Goal: Information Seeking & Learning: Learn about a topic

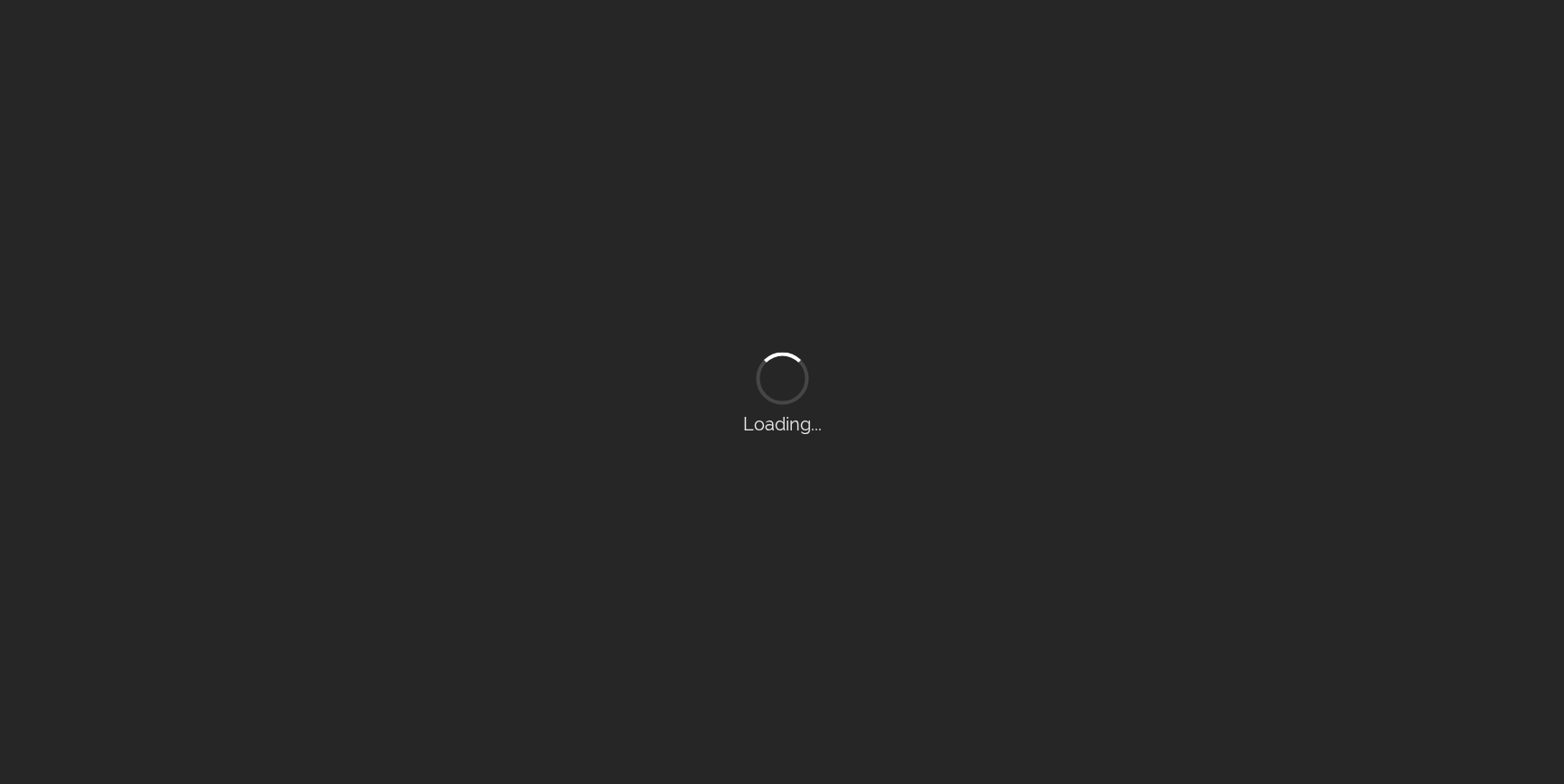
click at [421, 324] on div "Loading..." at bounding box center [782, 392] width 1564 height 784
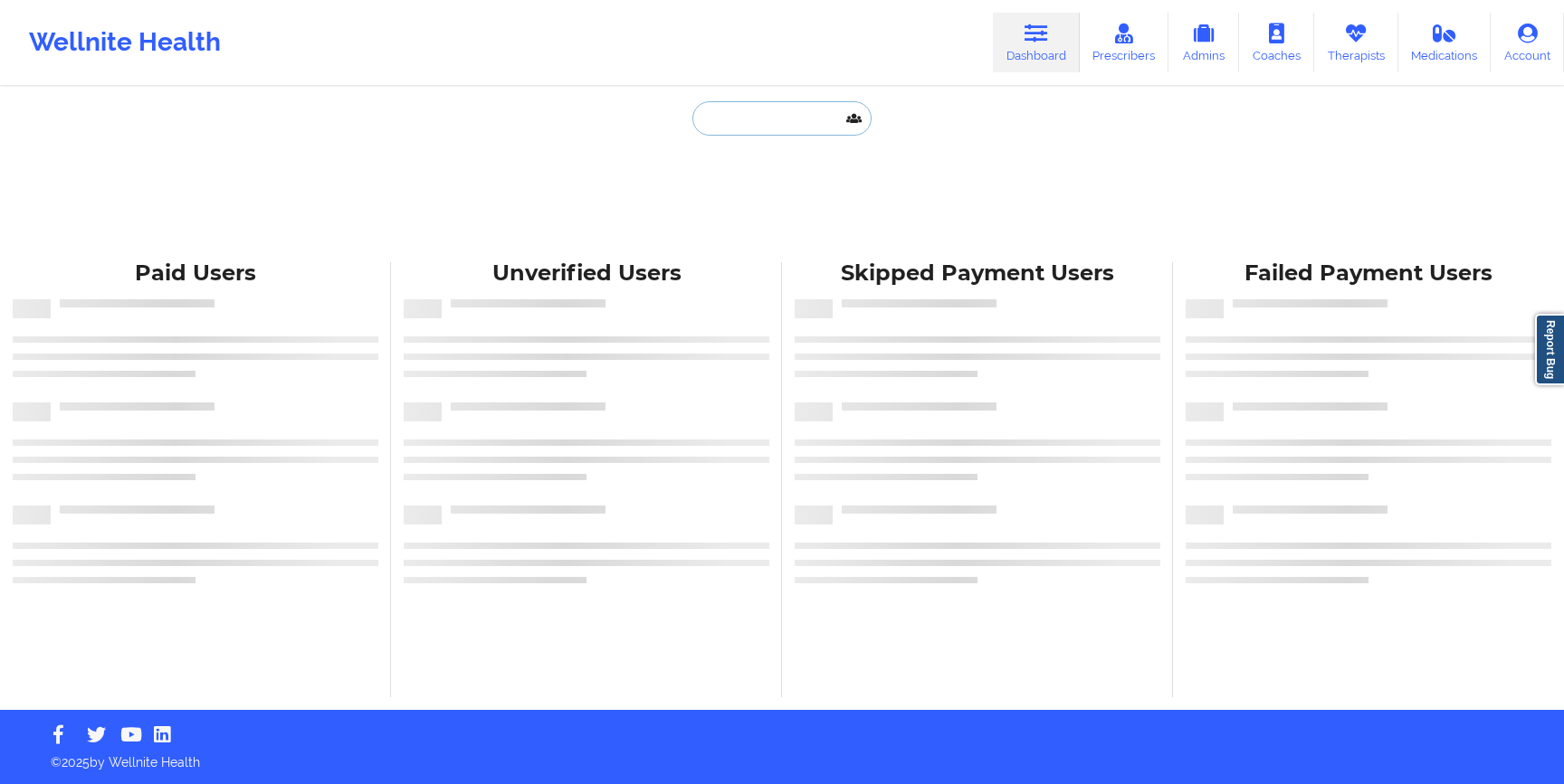
click at [732, 125] on input "text" at bounding box center [782, 118] width 179 height 35
paste input "[PERSON_NAME]</p>"
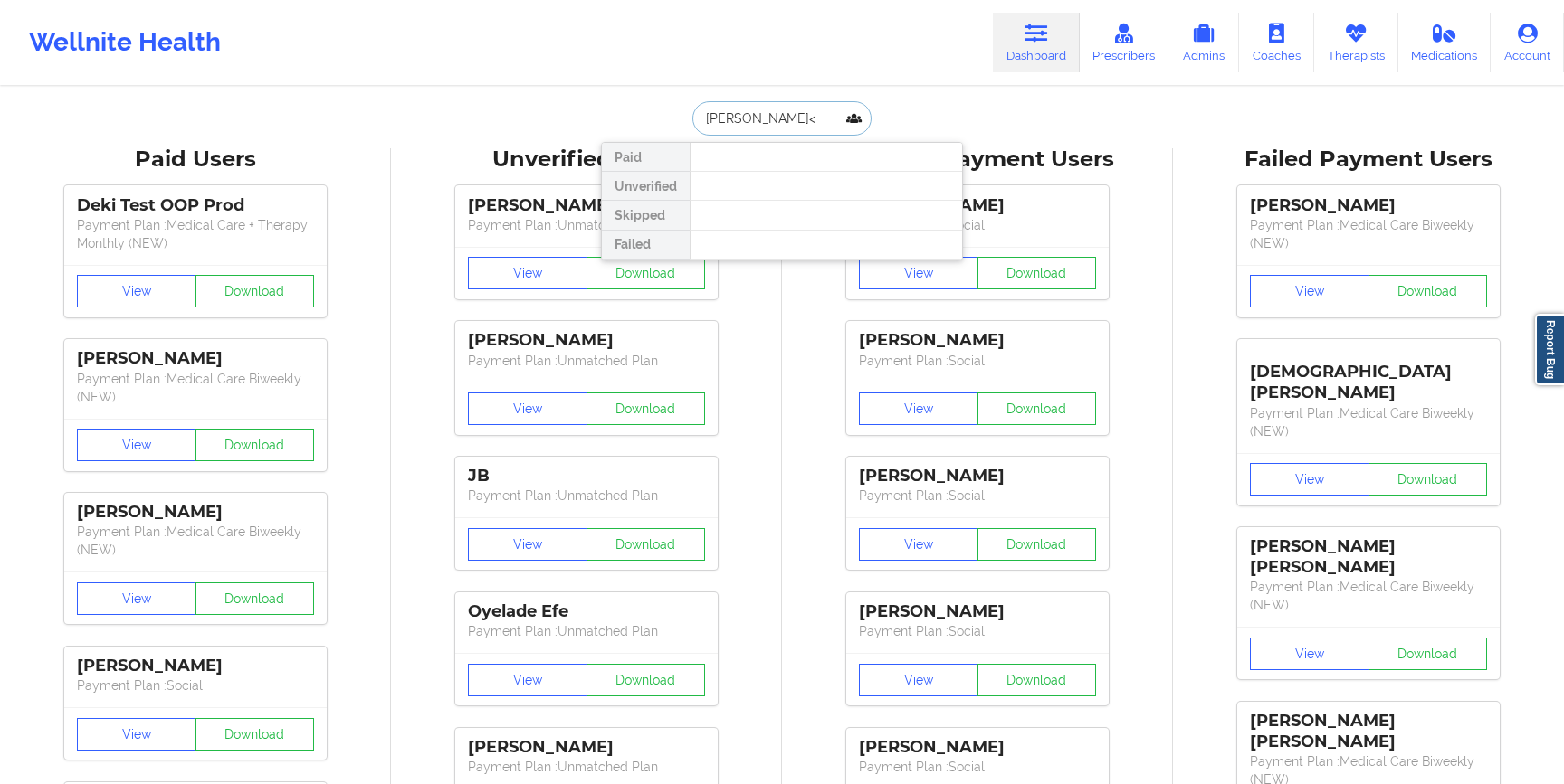
type input "[PERSON_NAME]"
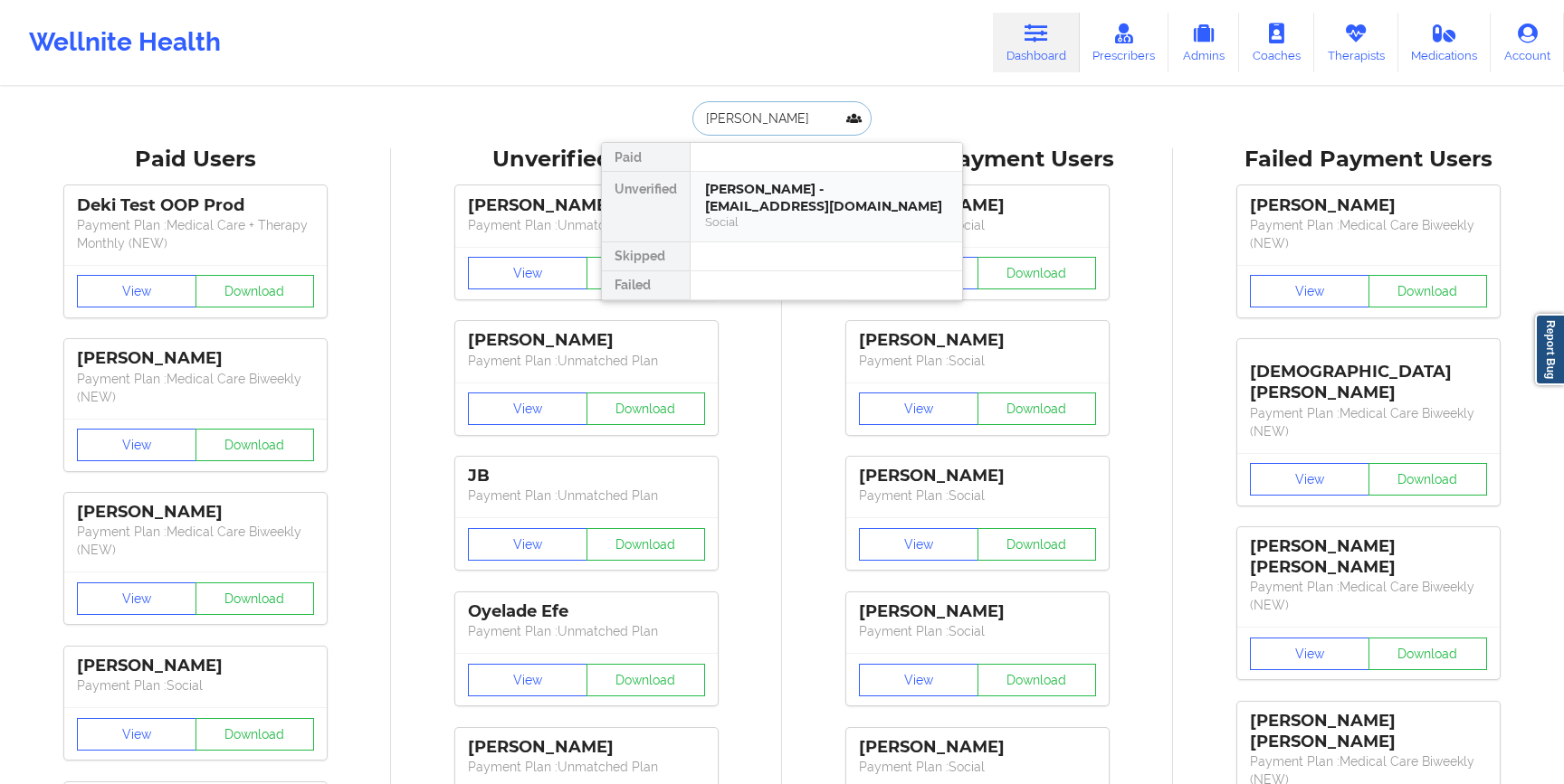
click at [721, 190] on div "[PERSON_NAME] - [EMAIL_ADDRESS][DOMAIN_NAME]" at bounding box center [826, 197] width 242 height 34
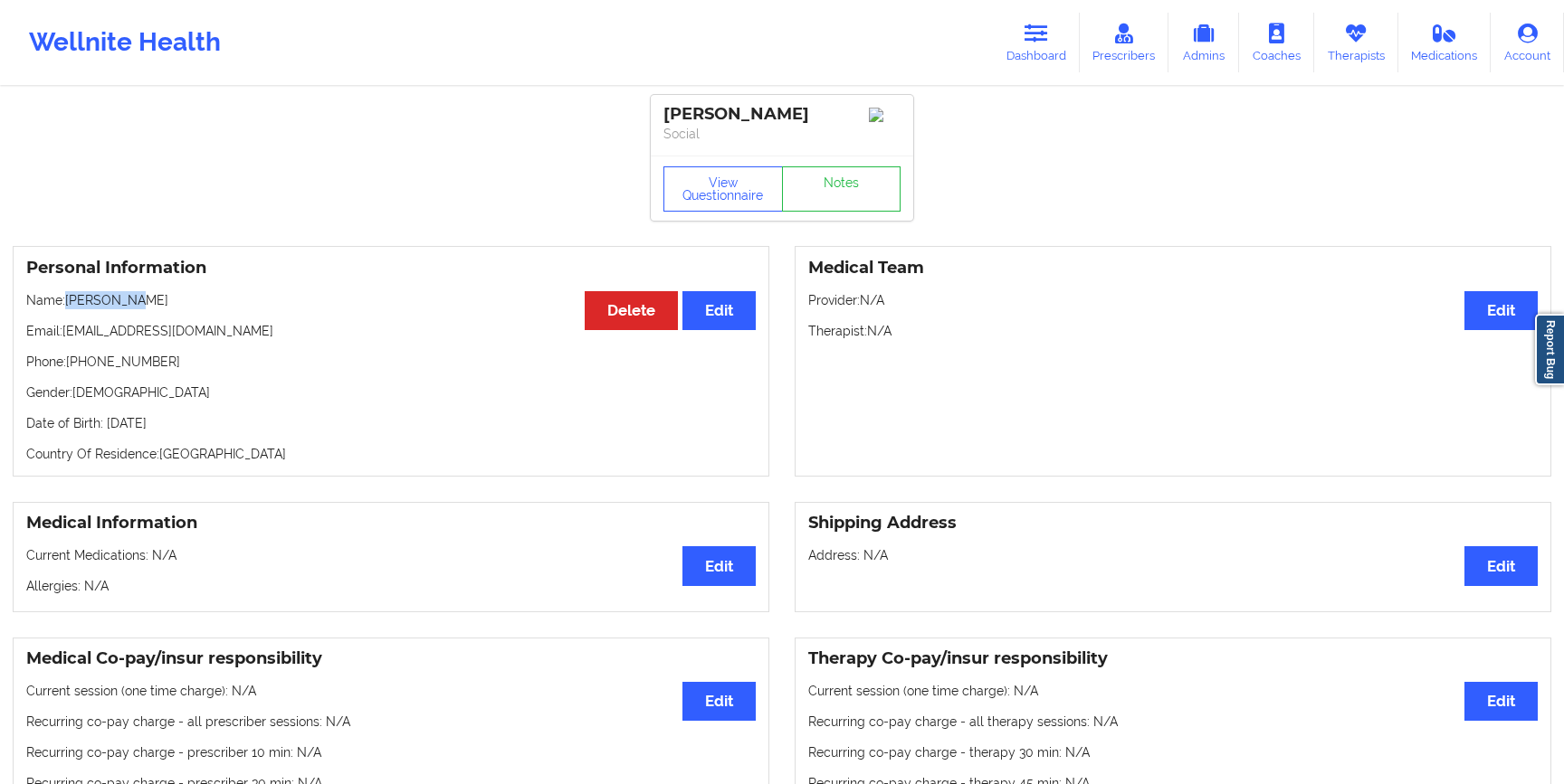
drag, startPoint x: 69, startPoint y: 303, endPoint x: 162, endPoint y: 304, distance: 93.0
click at [162, 304] on p "Name: [PERSON_NAME]" at bounding box center [390, 301] width 730 height 18
copy p "[PERSON_NAME]"
drag, startPoint x: 67, startPoint y: 339, endPoint x: 243, endPoint y: 334, distance: 176.1
click at [244, 334] on p "Email: [EMAIL_ADDRESS][DOMAIN_NAME]" at bounding box center [390, 331] width 730 height 18
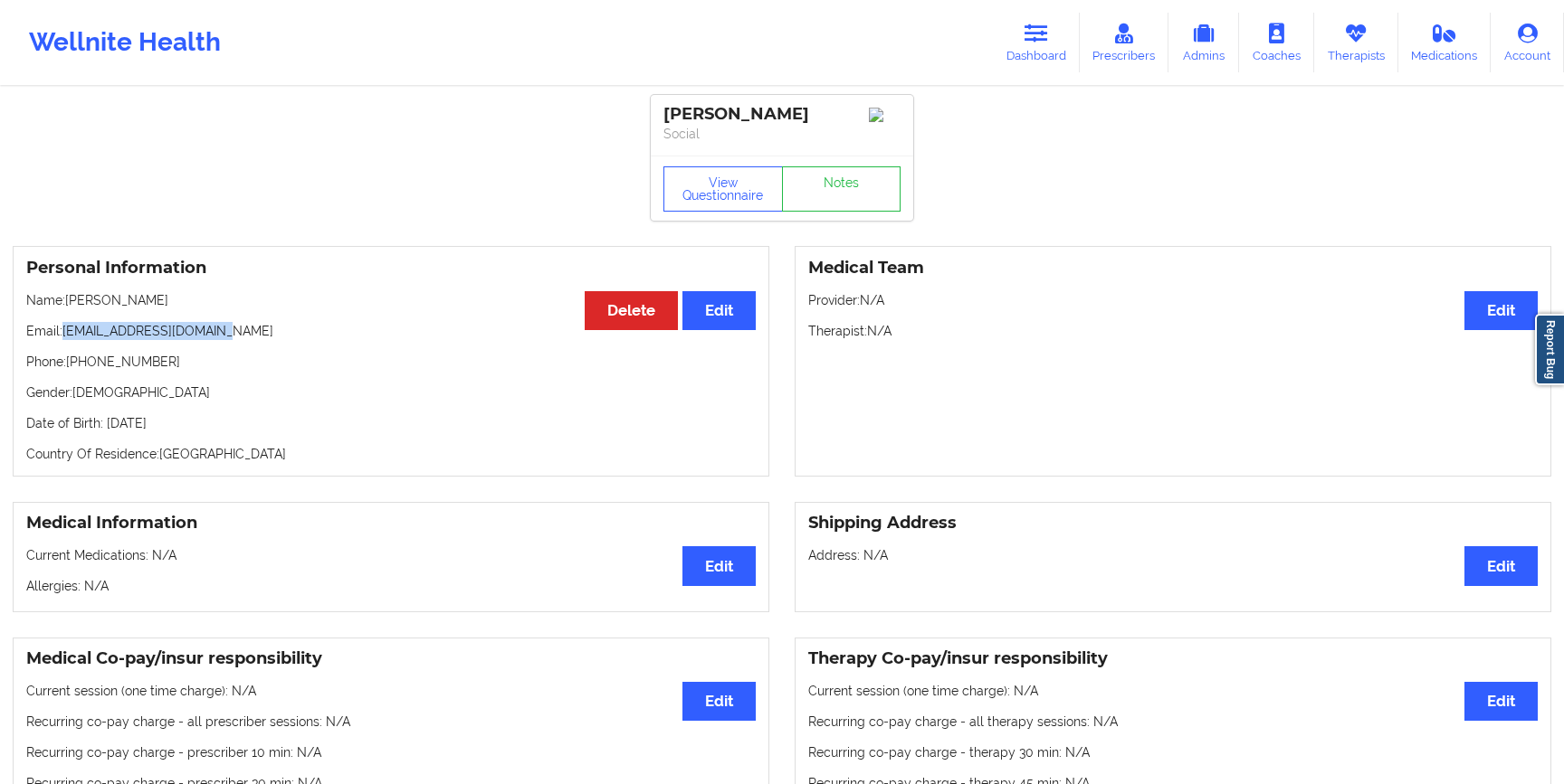
copy p "[EMAIL_ADDRESS][DOMAIN_NAME]"
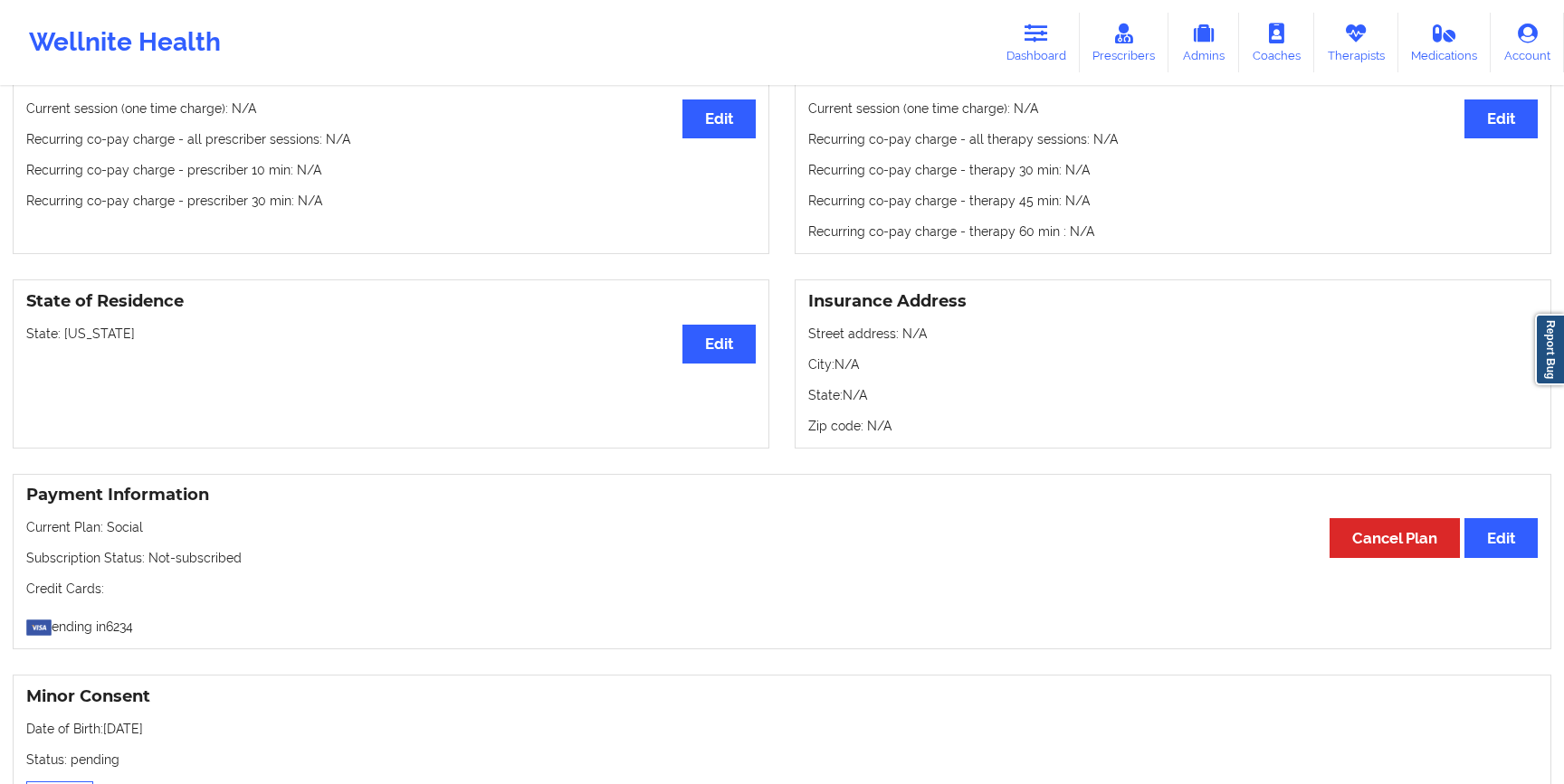
scroll to position [71, 0]
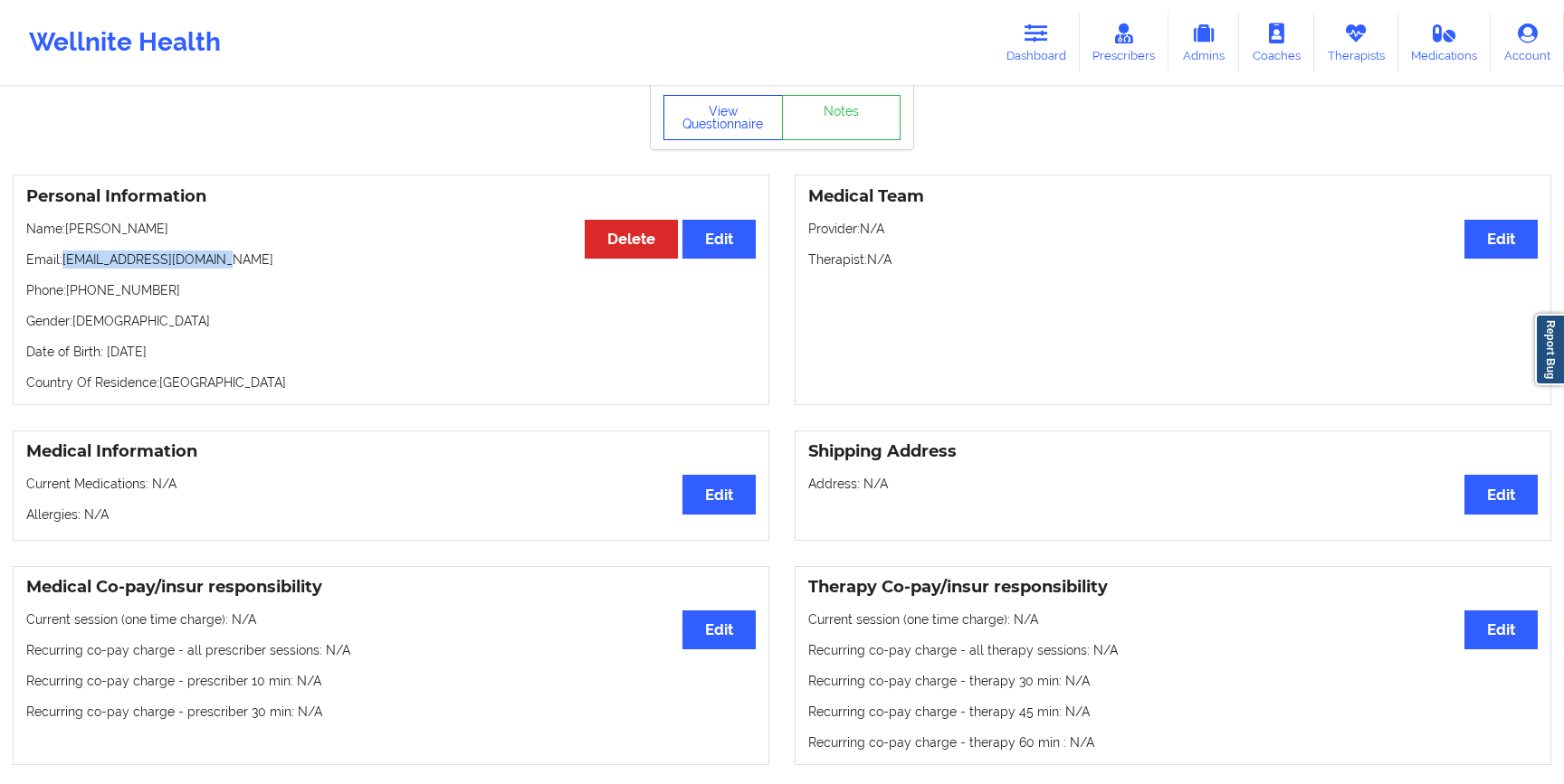
click at [718, 121] on button "View Questionnaire" at bounding box center [723, 118] width 119 height 46
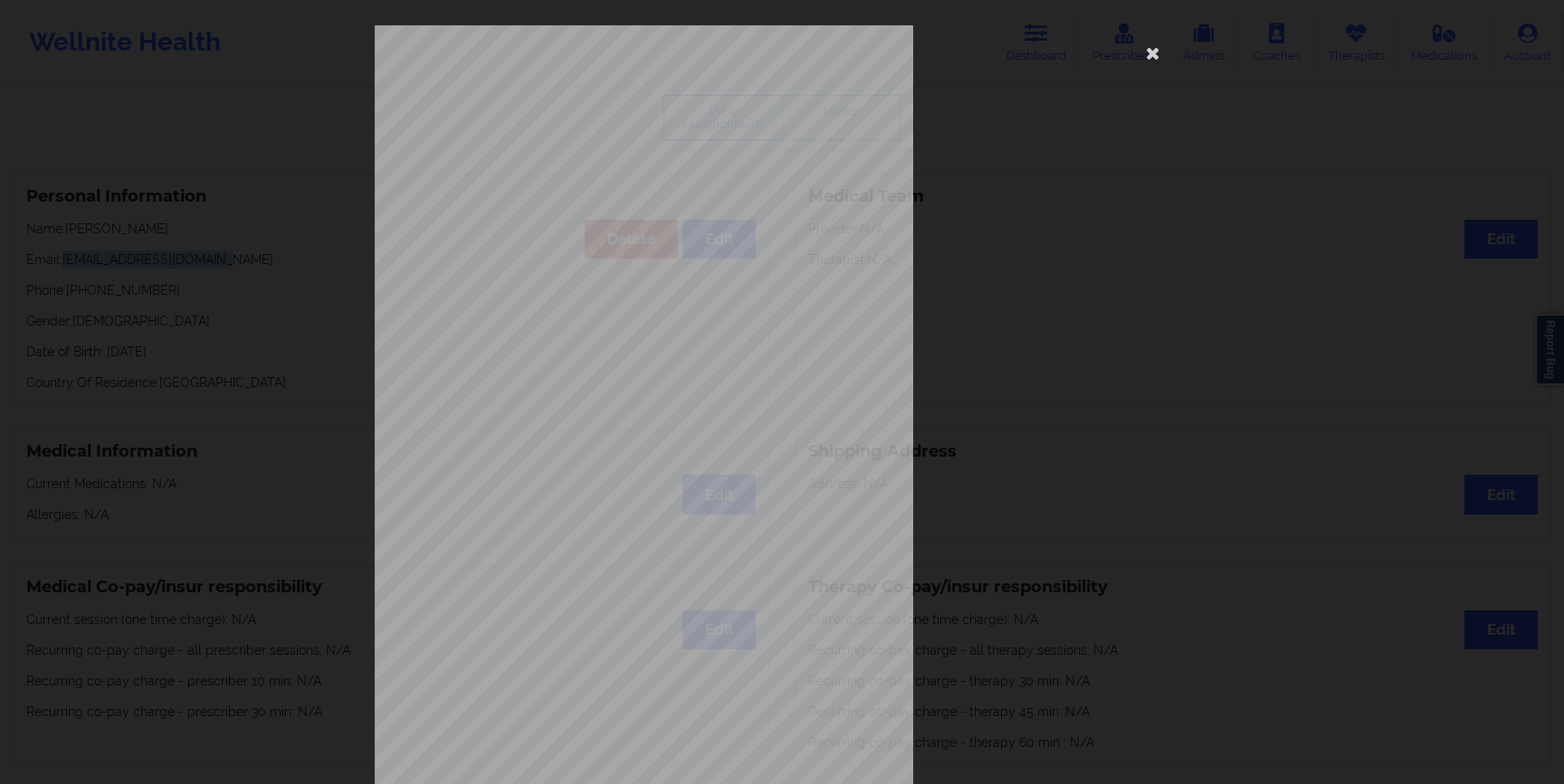
scroll to position [78, 0]
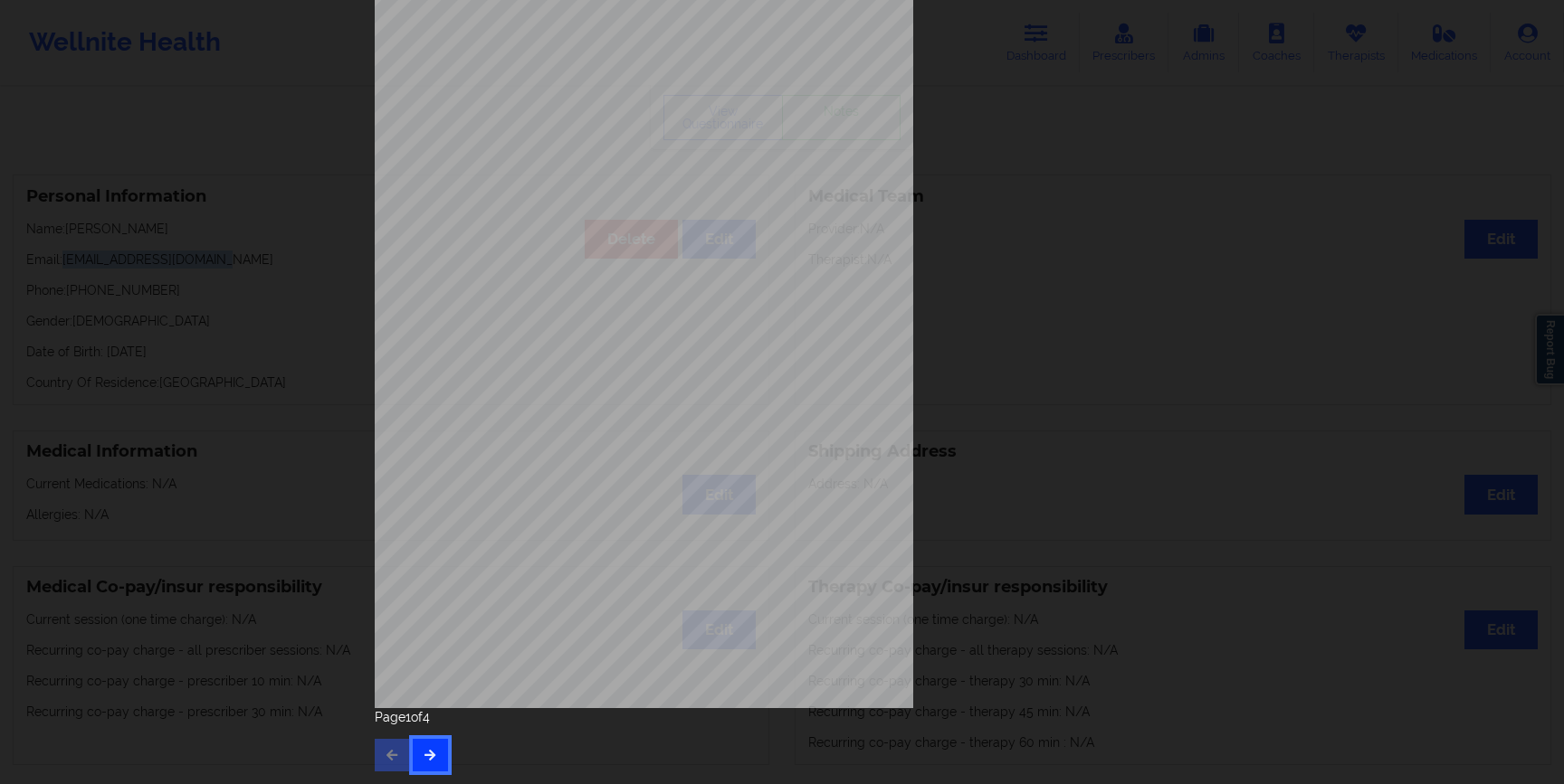
click at [425, 743] on button "button" at bounding box center [431, 755] width 36 height 33
click at [428, 762] on button "button" at bounding box center [431, 755] width 36 height 33
click at [299, 356] on div "commercial Insurance Member ID for patient e6v603m78845 Insurance company name …" at bounding box center [782, 392] width 1564 height 784
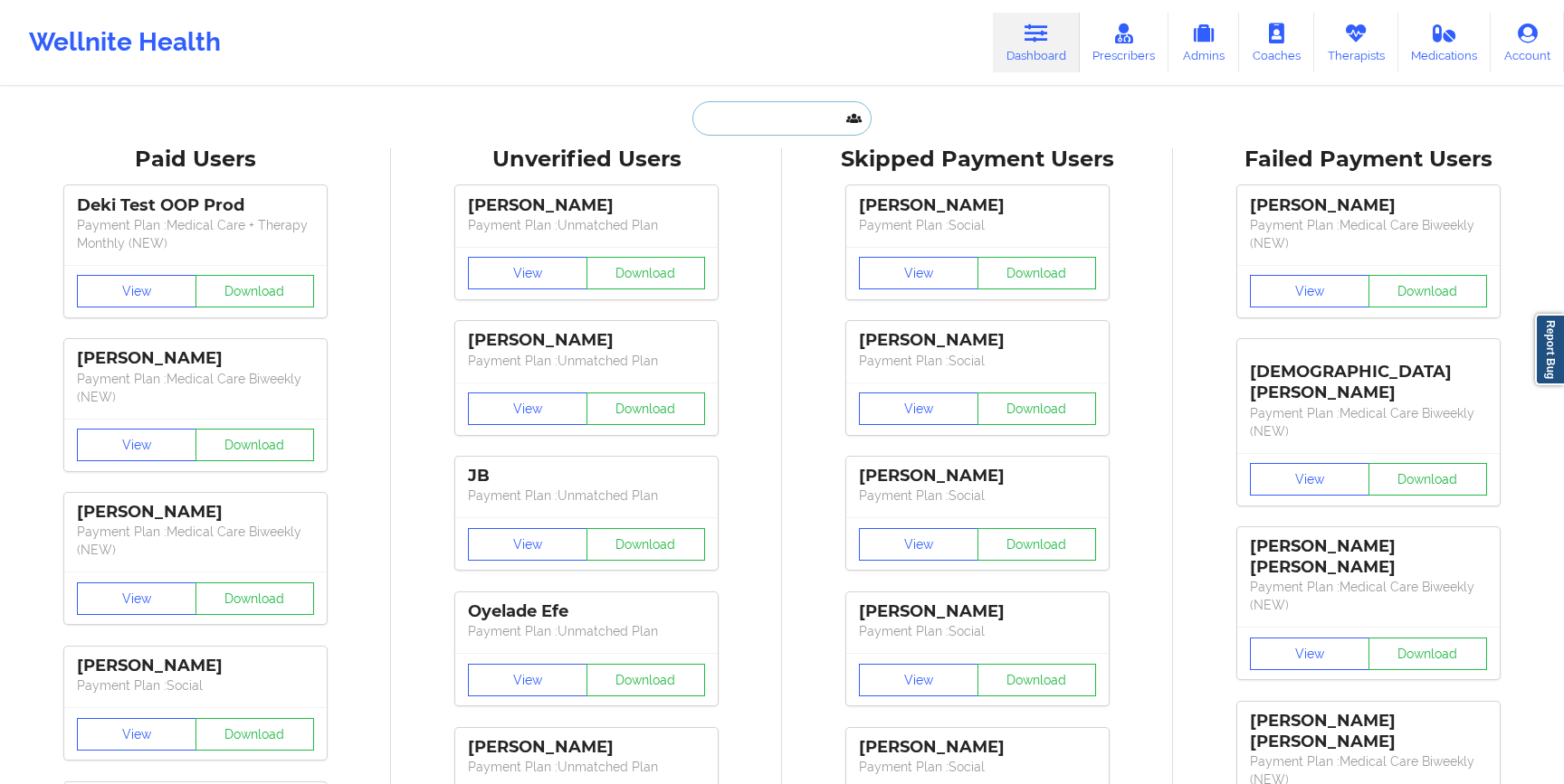
click at [778, 118] on input "text" at bounding box center [782, 118] width 179 height 35
paste input "[PERSON_NAME]</p>"
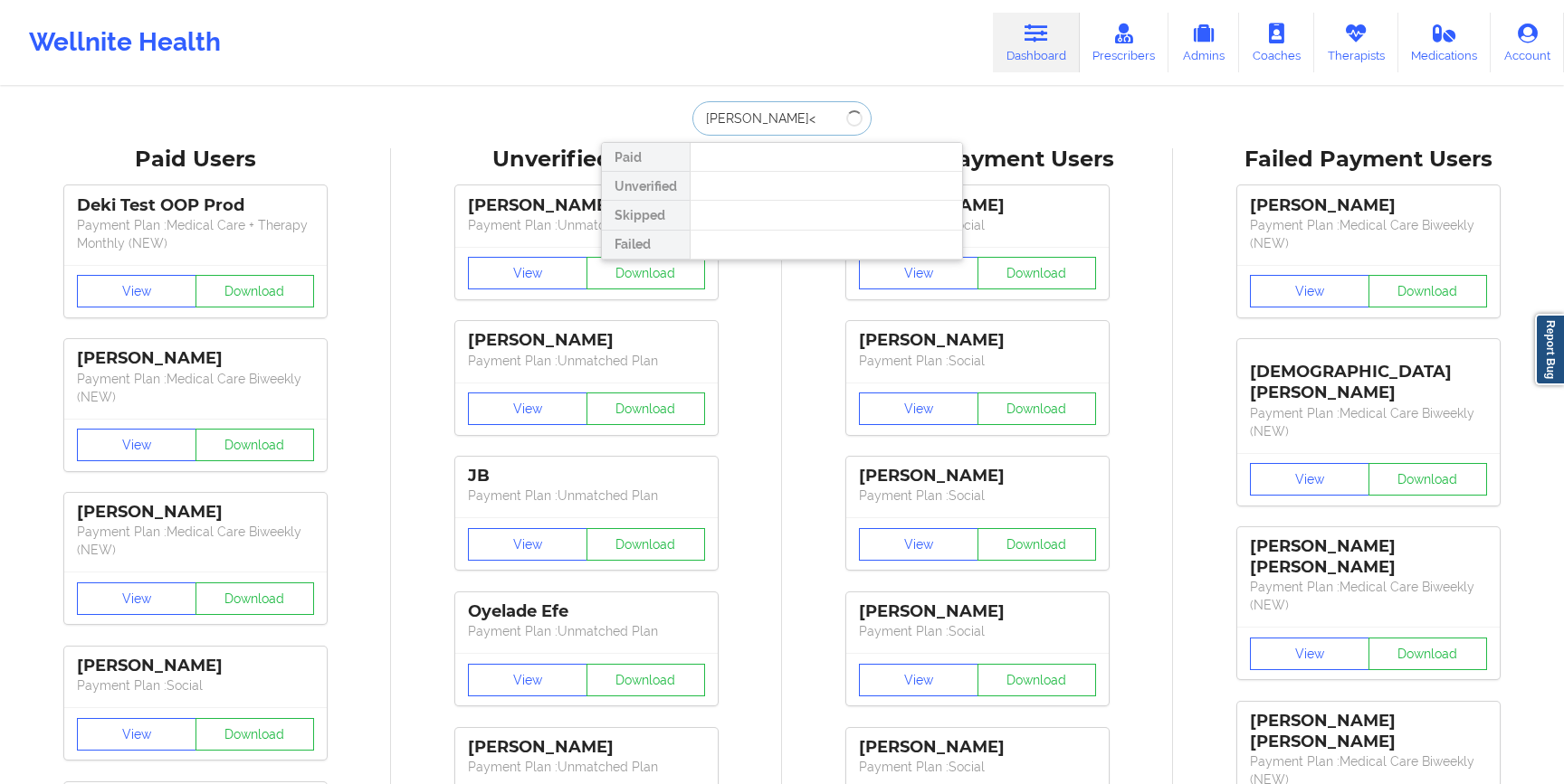
type input "[PERSON_NAME]"
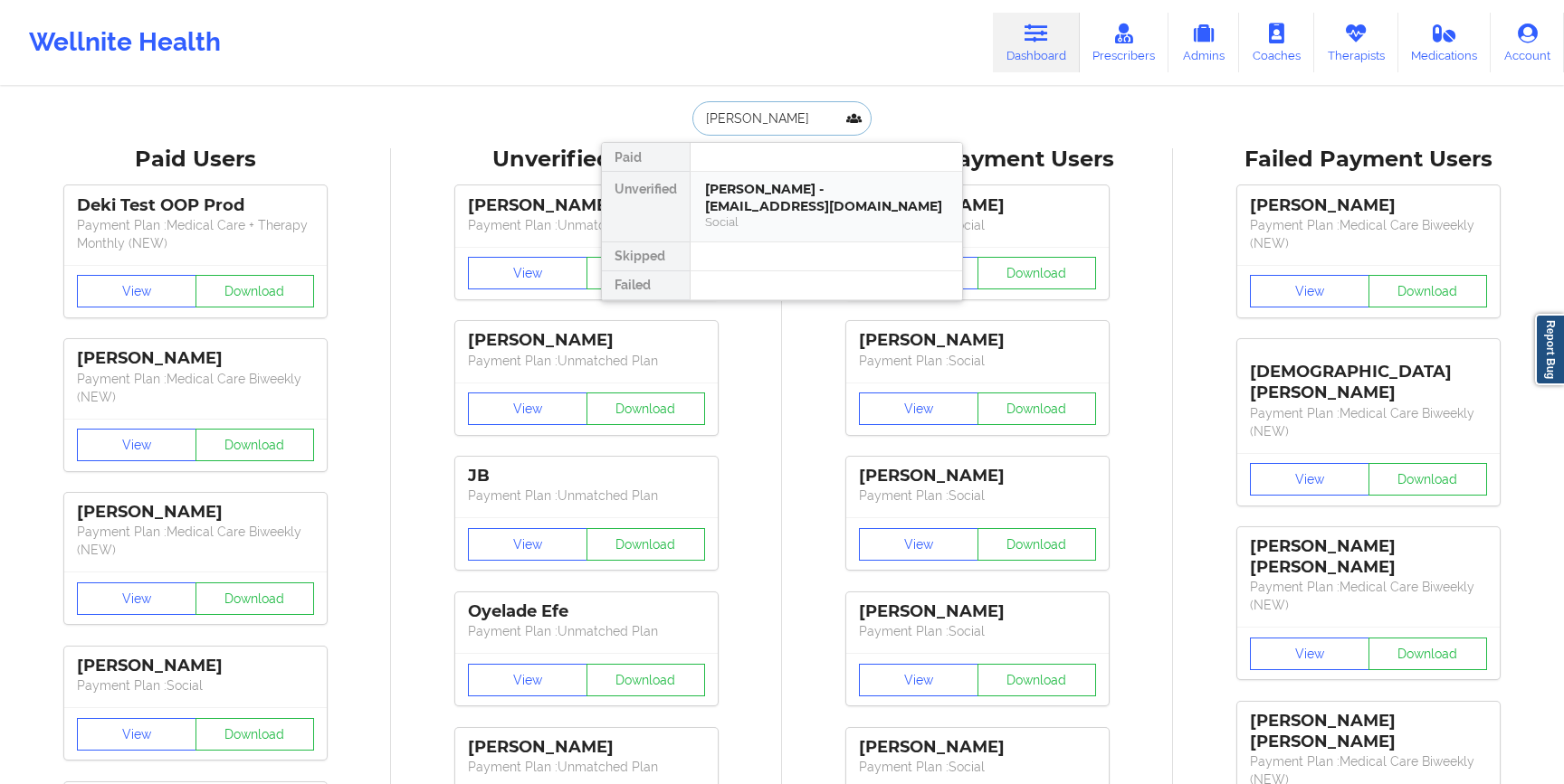
click at [786, 199] on div "[PERSON_NAME] - [EMAIL_ADDRESS][DOMAIN_NAME]" at bounding box center [826, 197] width 242 height 34
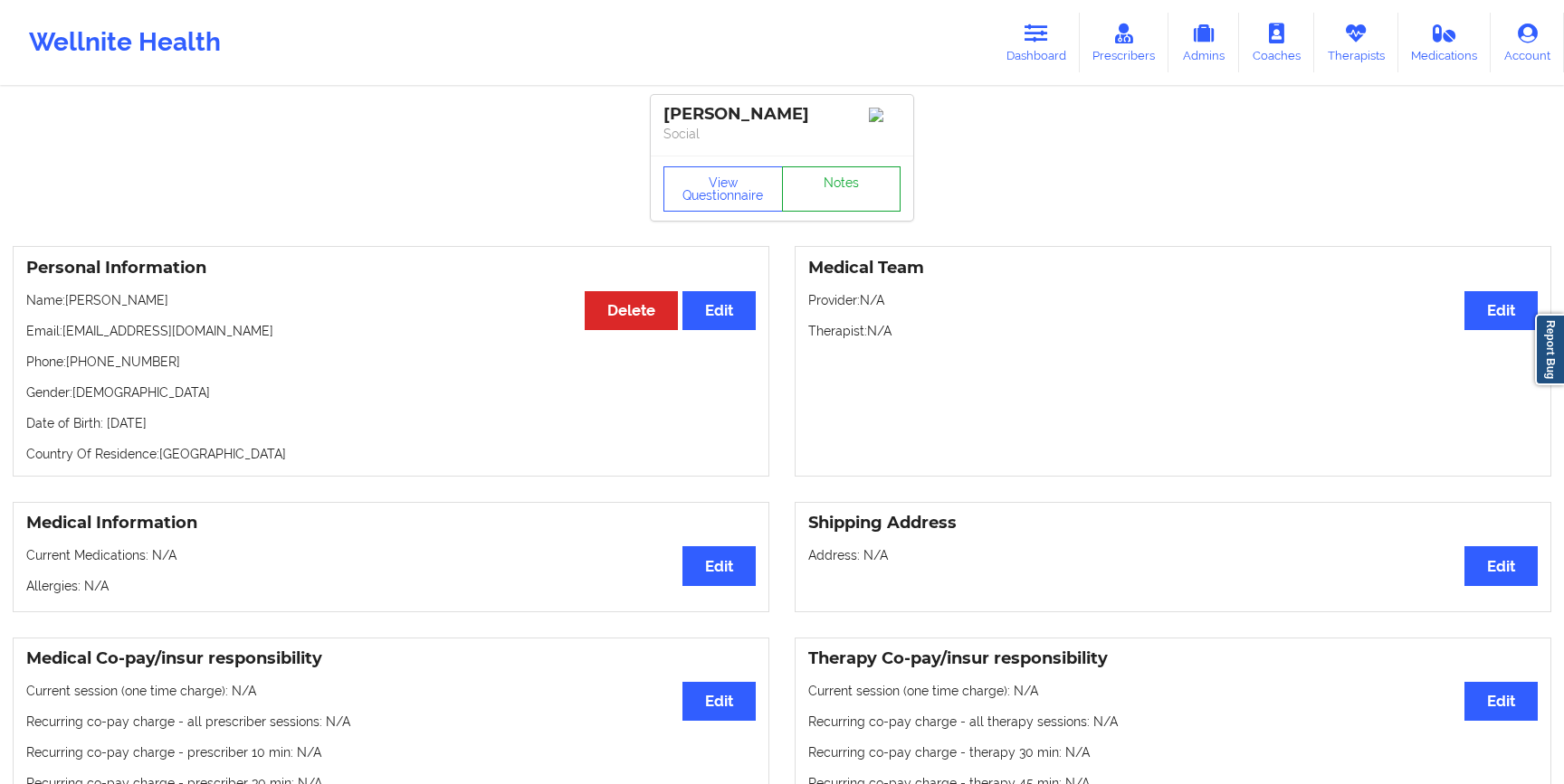
click at [819, 182] on link "Notes" at bounding box center [842, 190] width 119 height 46
click at [714, 196] on button "View Questionnaire" at bounding box center [723, 190] width 119 height 46
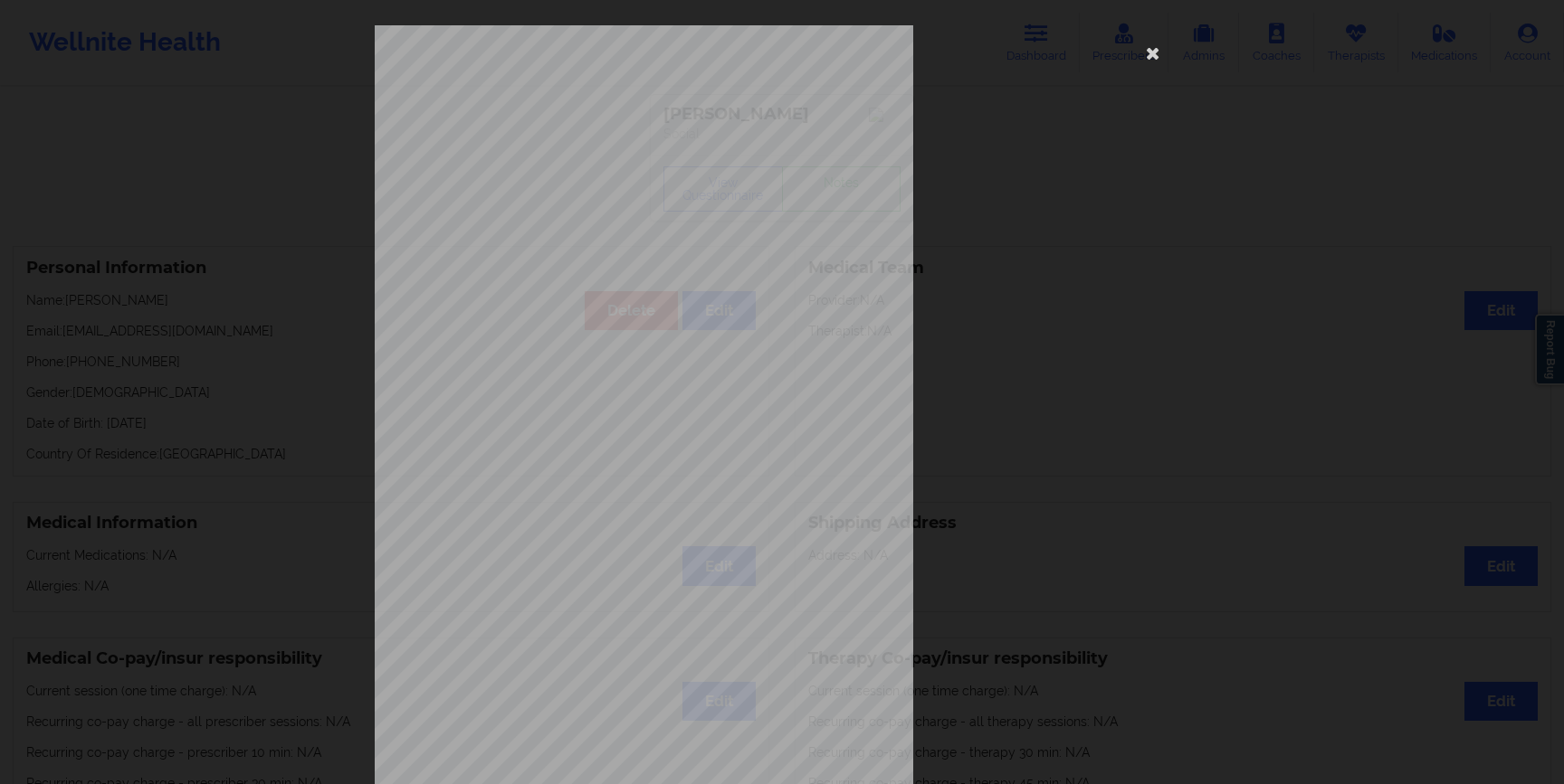
scroll to position [78, 0]
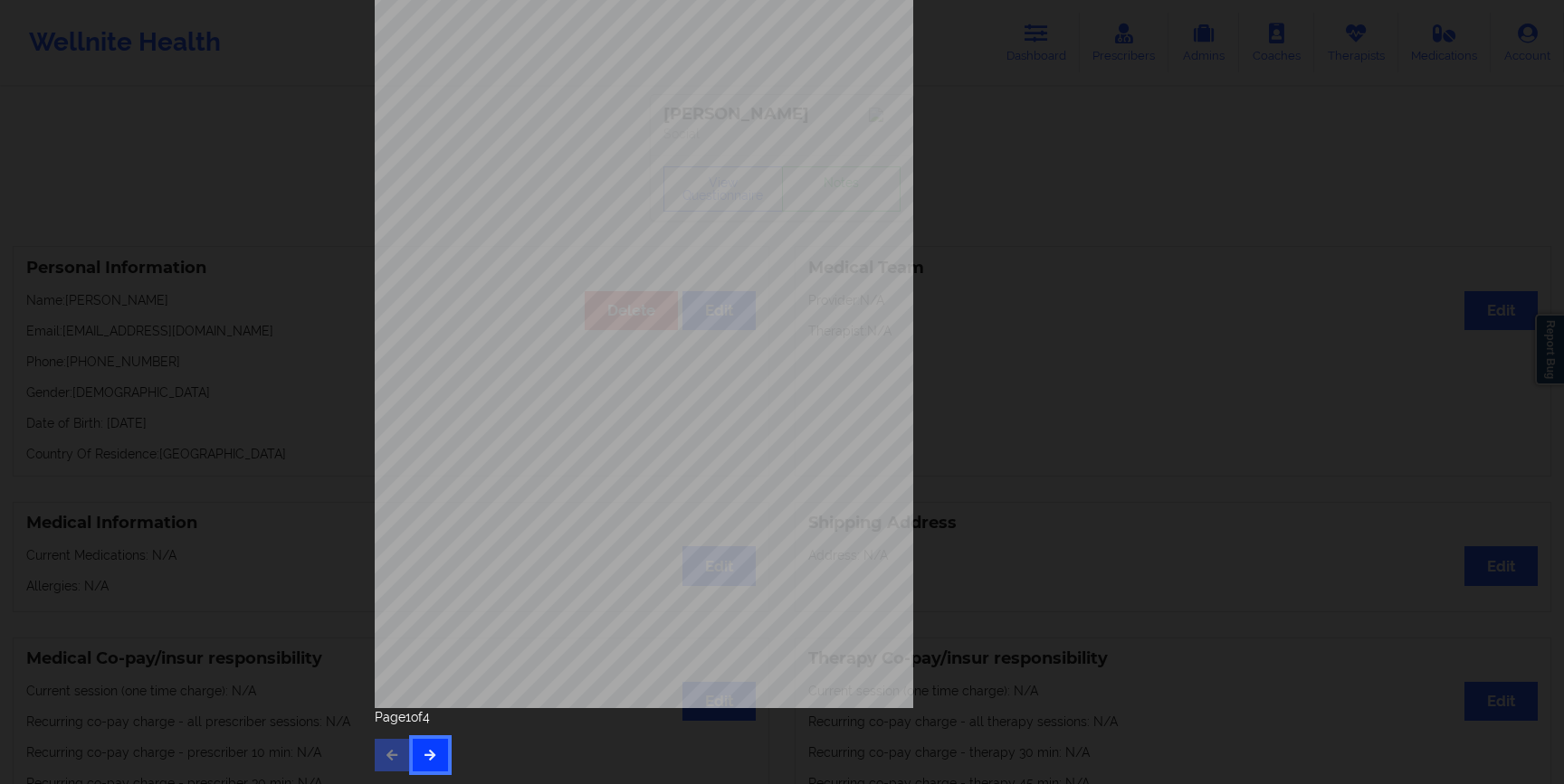
click at [423, 752] on icon "button" at bounding box center [430, 754] width 15 height 11
click at [425, 759] on icon "button" at bounding box center [430, 754] width 15 height 11
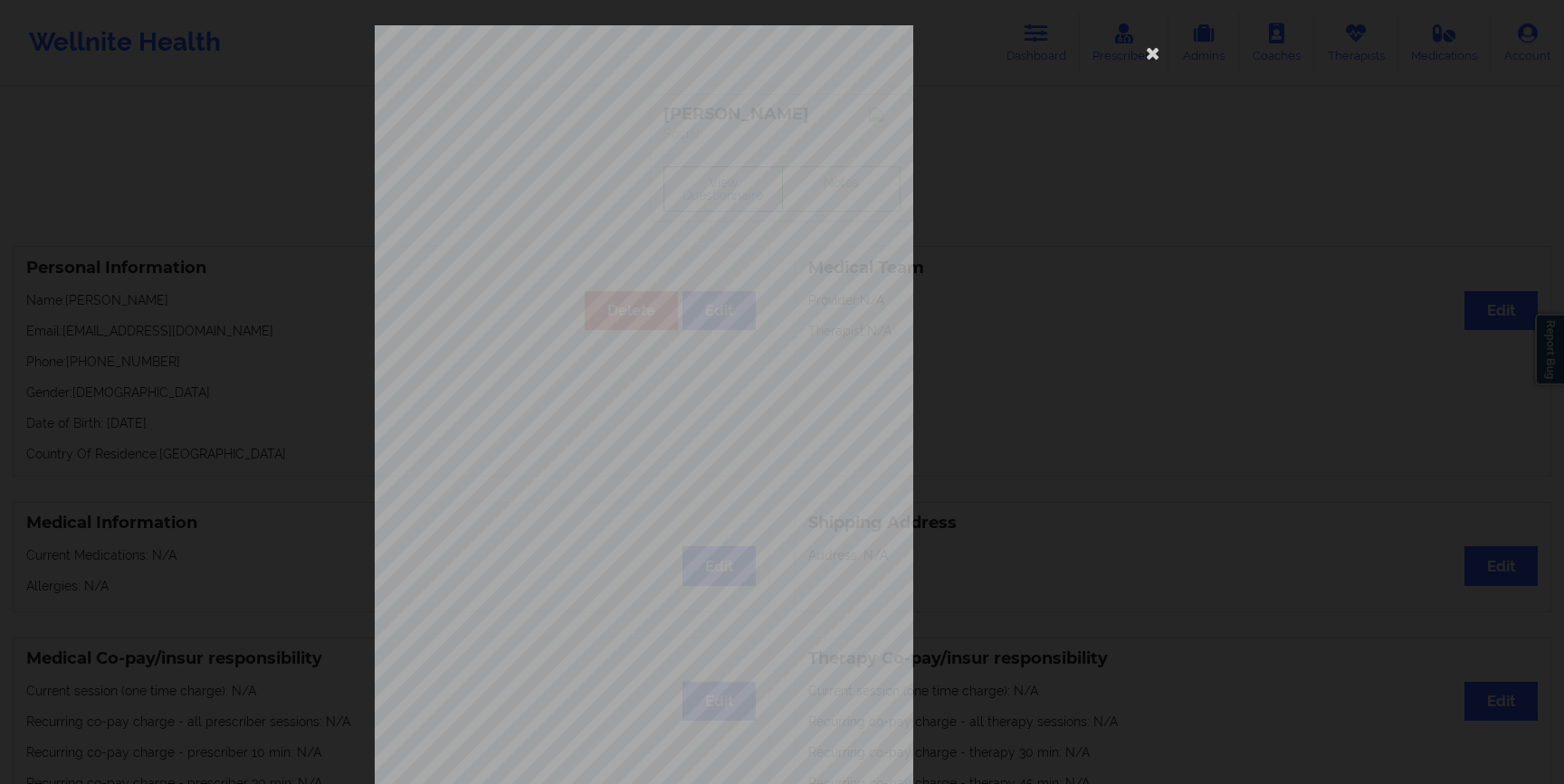
click at [270, 585] on div "commercial Insurance Member ID for patient e6v603m78845 Insurance company name …" at bounding box center [782, 392] width 1564 height 784
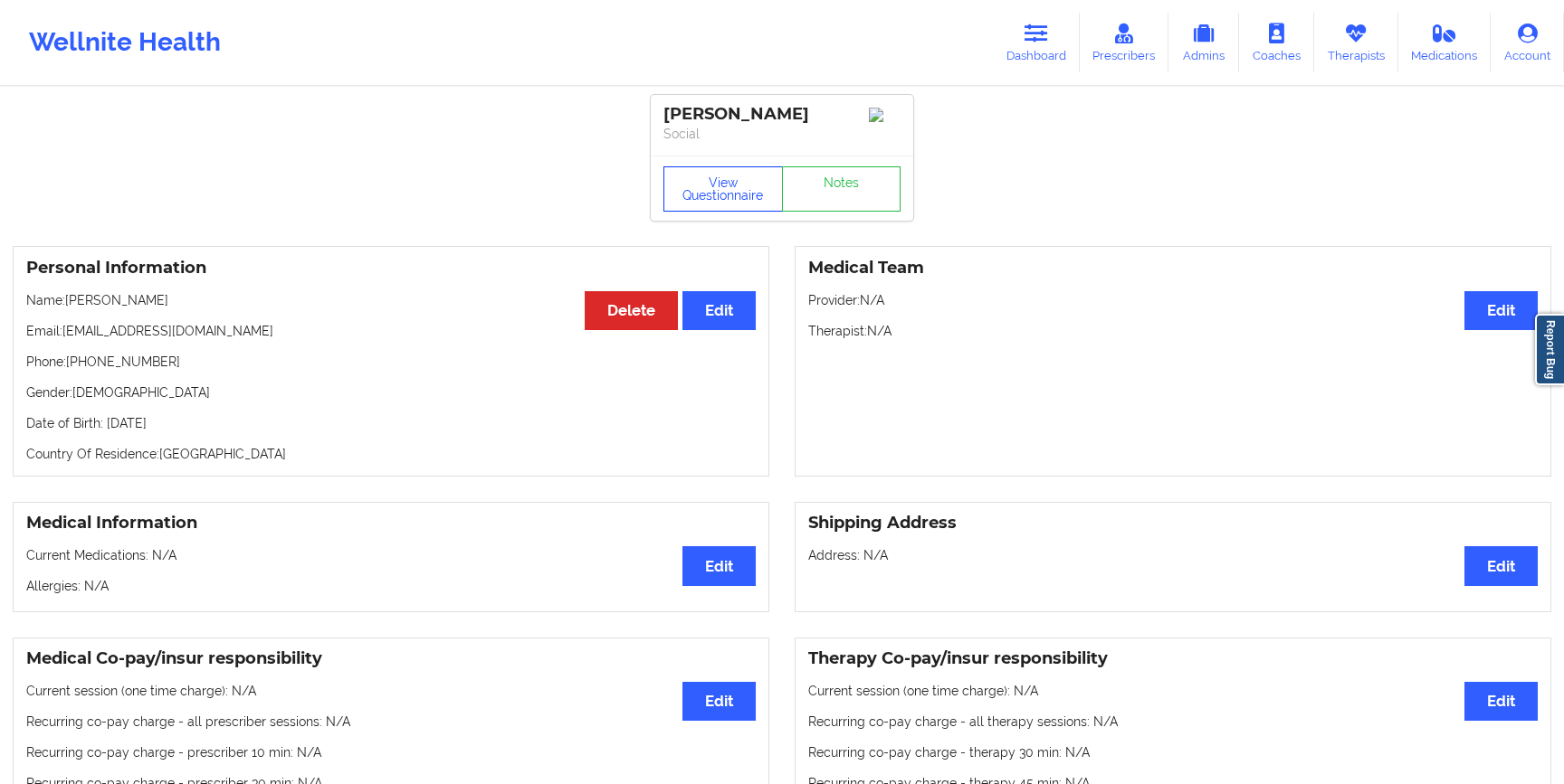
click at [719, 210] on button "View Questionnaire" at bounding box center [723, 190] width 119 height 46
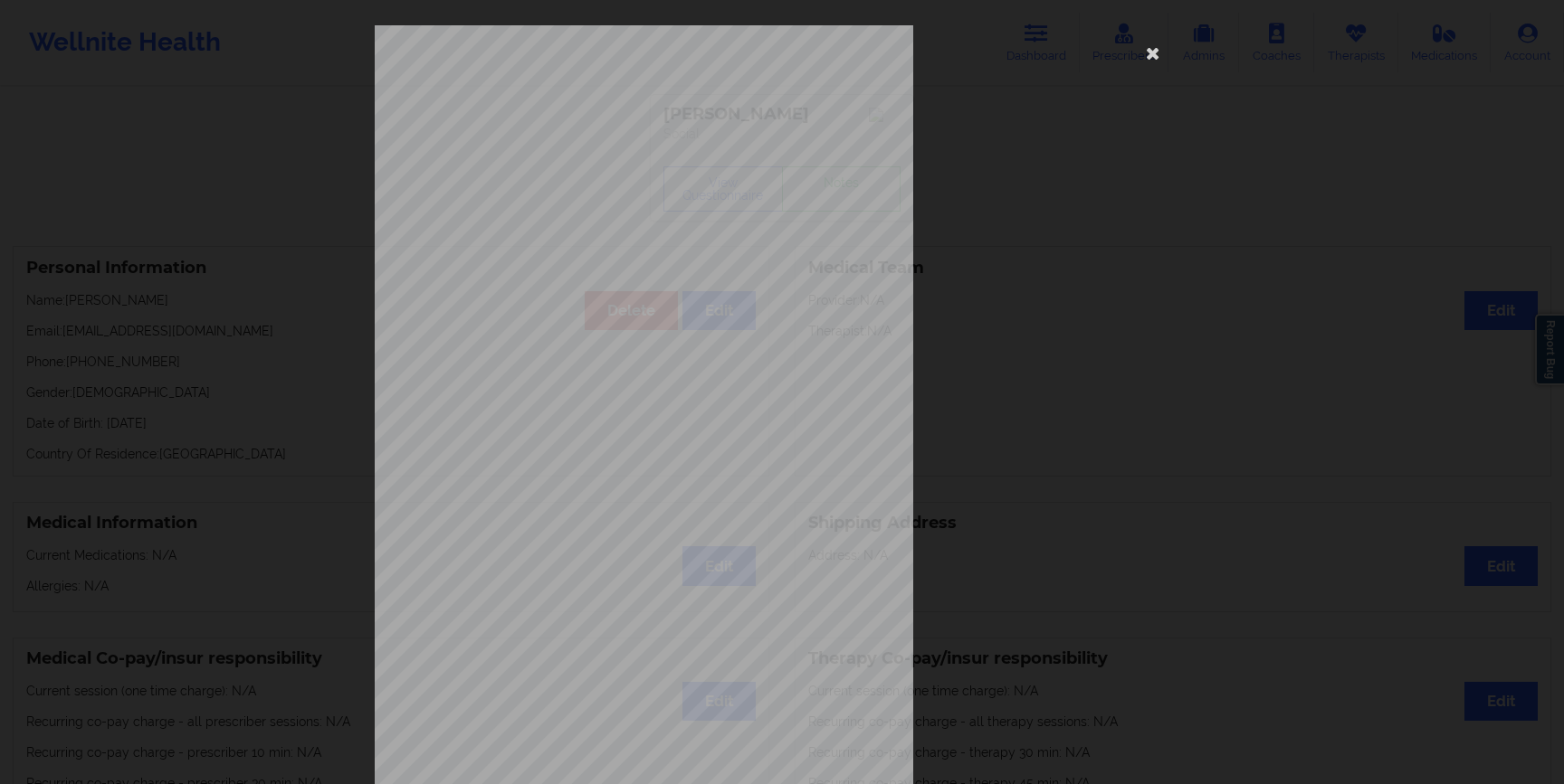
scroll to position [78, 0]
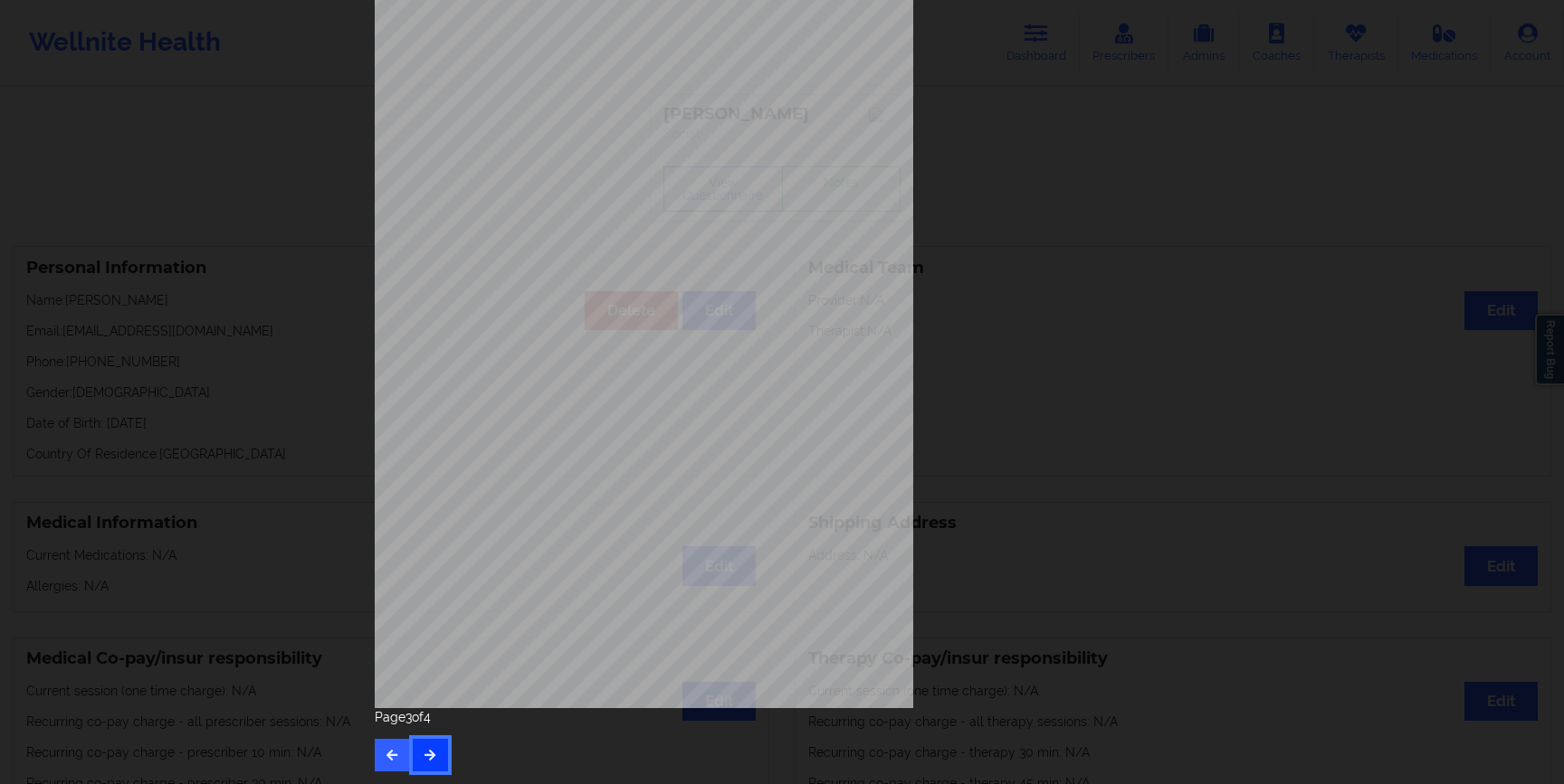
click at [434, 754] on button "button" at bounding box center [431, 755] width 36 height 33
click at [389, 758] on icon "button" at bounding box center [391, 754] width 15 height 11
click at [390, 758] on icon "button" at bounding box center [391, 754] width 15 height 11
click at [386, 757] on icon "button" at bounding box center [391, 754] width 15 height 11
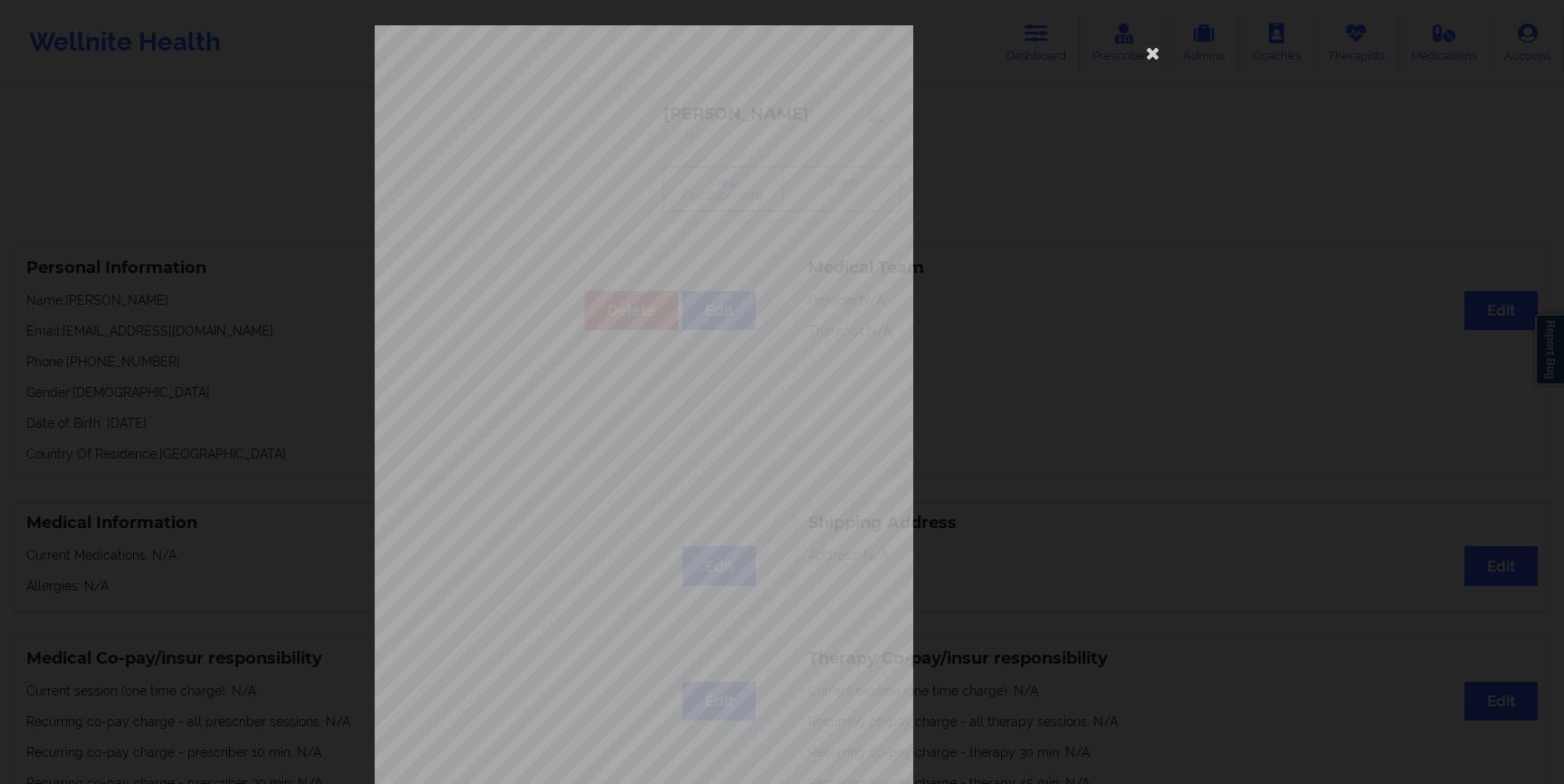
click at [275, 235] on div "1161 Mission St San Francisco, CA, 94103 What state do you live in ? Texas Full…" at bounding box center [782, 392] width 1564 height 784
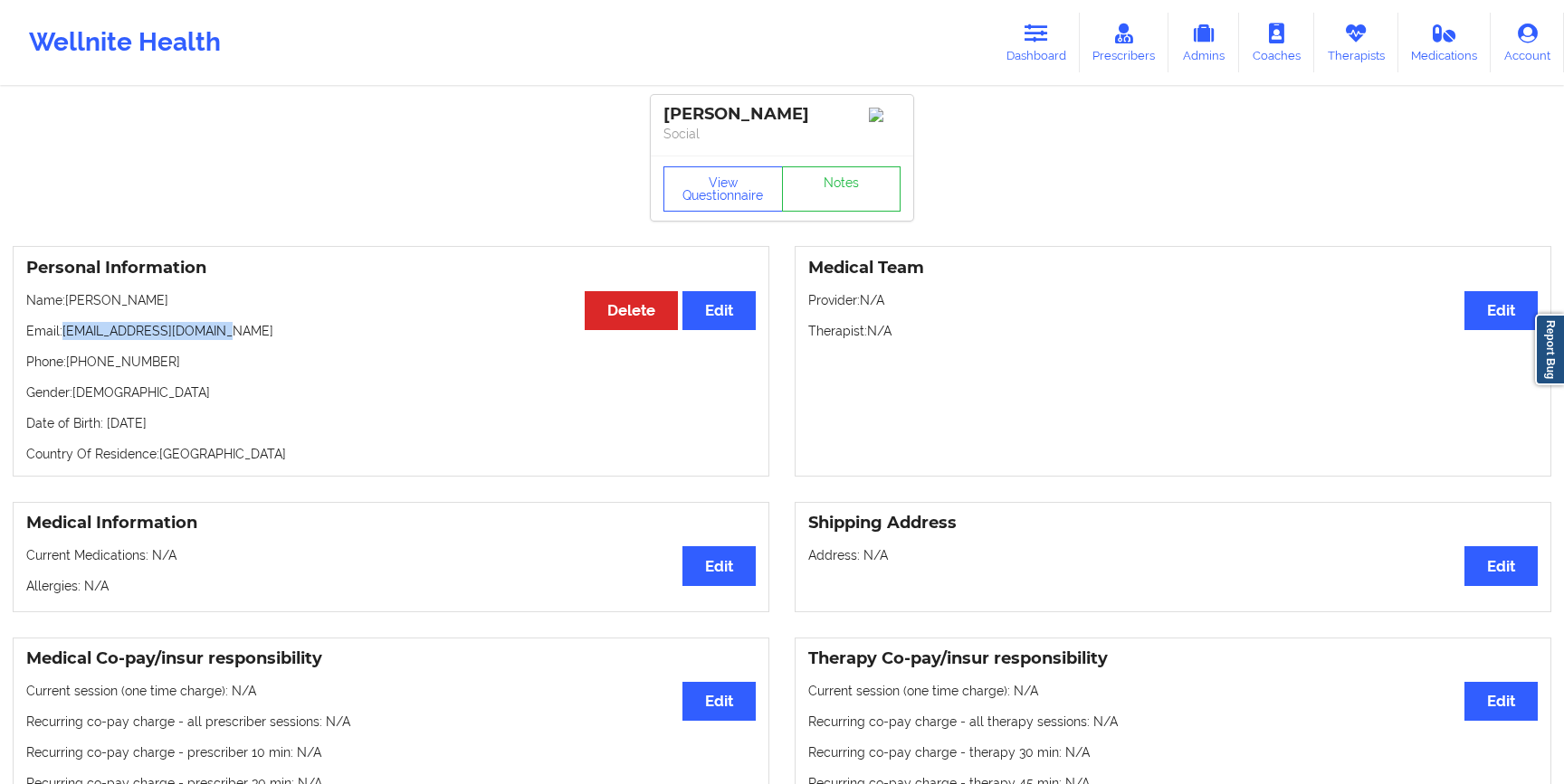
drag, startPoint x: 65, startPoint y: 335, endPoint x: 280, endPoint y: 335, distance: 215.0
click at [280, 335] on p "Email: [EMAIL_ADDRESS][DOMAIN_NAME]" at bounding box center [390, 331] width 730 height 18
copy p "[EMAIL_ADDRESS][DOMAIN_NAME]"
